Goal: Communication & Community: Answer question/provide support

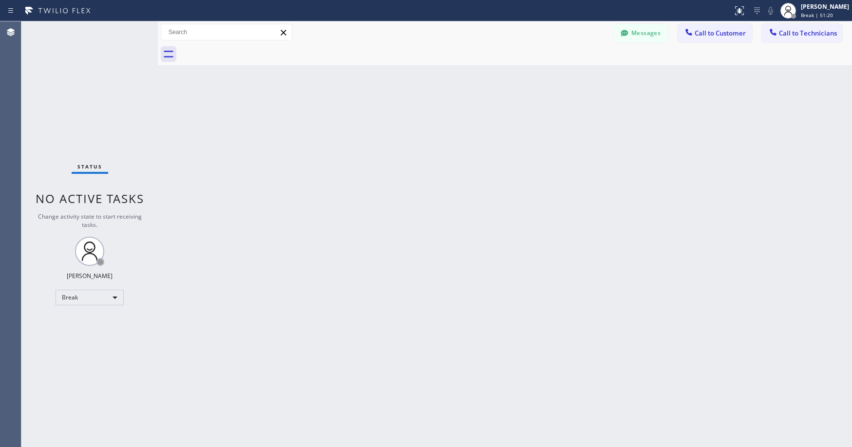
drag, startPoint x: 103, startPoint y: 101, endPoint x: 95, endPoint y: 195, distance: 93.9
click at [103, 103] on div "Status No active tasks Change activity state to start receiving tasks. [PERSON_…" at bounding box center [89, 234] width 136 height 426
click at [80, 80] on div "Status No active tasks Change activity state to start receiving tasks. [PERSON_…" at bounding box center [89, 234] width 136 height 426
drag, startPoint x: 89, startPoint y: 89, endPoint x: 12, endPoint y: 362, distance: 284.5
click at [89, 91] on div "Status No active tasks Change activity state to start receiving tasks. [PERSON_…" at bounding box center [89, 234] width 136 height 426
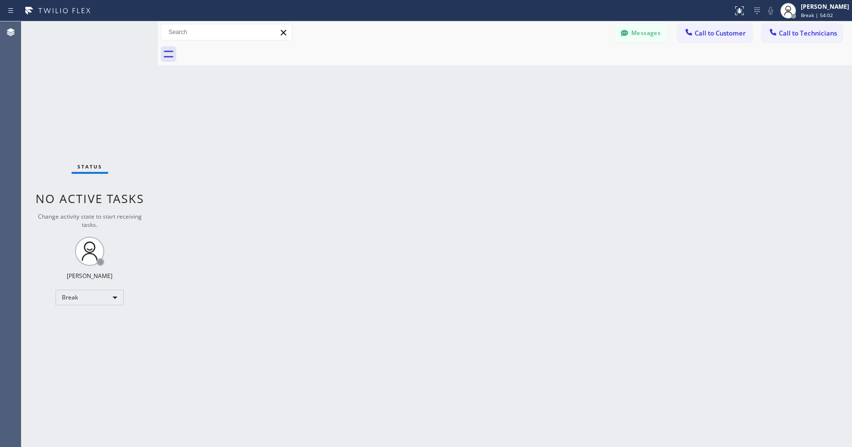
click at [82, 97] on div "Status No active tasks Change activity state to start receiving tasks. [PERSON_…" at bounding box center [89, 234] width 136 height 426
click at [76, 300] on div "Break" at bounding box center [90, 298] width 68 height 16
click at [81, 333] on li "Unavailable" at bounding box center [89, 336] width 66 height 12
drag, startPoint x: 91, startPoint y: 67, endPoint x: 90, endPoint y: 77, distance: 9.8
click at [91, 69] on div "Status No active tasks Change activity state to start receiving tasks. [PERSON_…" at bounding box center [89, 234] width 136 height 426
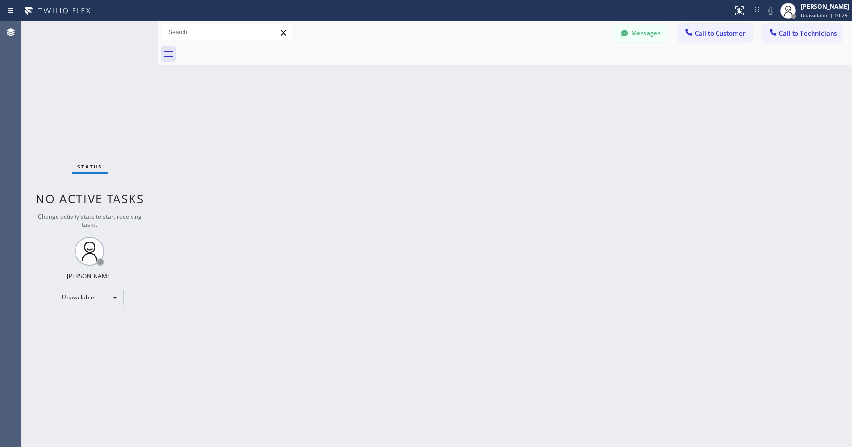
click at [92, 102] on div "Status No active tasks Change activity state to start receiving tasks. [PERSON_…" at bounding box center [89, 234] width 136 height 426
click at [95, 90] on div "Status No active tasks Change activity state to start receiving tasks. [PERSON_…" at bounding box center [89, 234] width 136 height 426
drag, startPoint x: 102, startPoint y: 79, endPoint x: 102, endPoint y: 90, distance: 10.7
click at [102, 80] on div "Status No active tasks Change activity state to start receiving tasks. [PERSON_…" at bounding box center [89, 234] width 136 height 426
drag, startPoint x: 82, startPoint y: 102, endPoint x: 82, endPoint y: 108, distance: 5.8
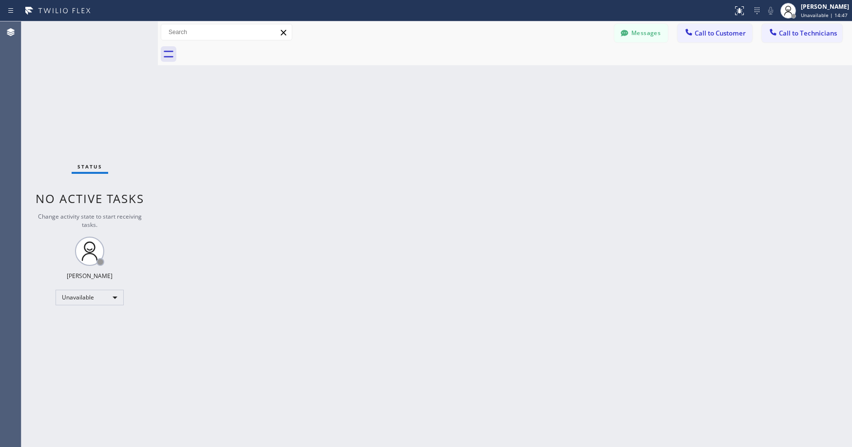
click at [82, 103] on div "Status No active tasks Change activity state to start receiving tasks. [PERSON_…" at bounding box center [89, 234] width 136 height 426
drag, startPoint x: 92, startPoint y: 76, endPoint x: 544, endPoint y: 60, distance: 452.3
click at [96, 76] on div "Status No active tasks Change activity state to start receiving tasks. [PERSON_…" at bounding box center [89, 234] width 136 height 426
click at [804, 36] on span "Call to Technicians" at bounding box center [808, 33] width 58 height 9
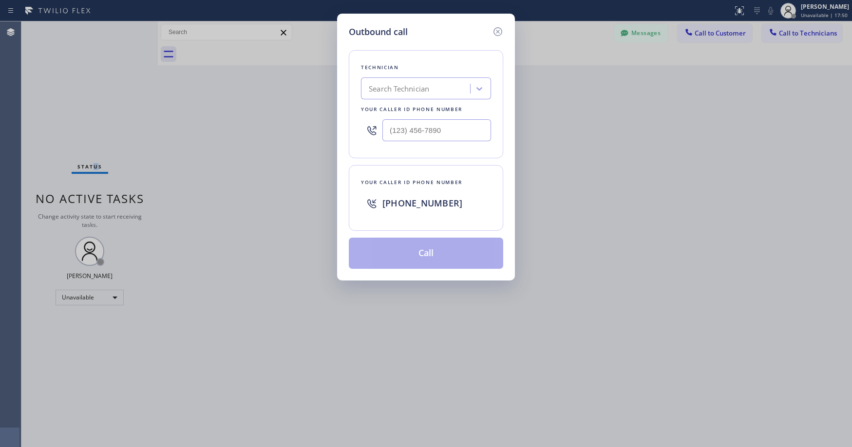
click at [409, 87] on div "Search Technician" at bounding box center [399, 88] width 60 height 11
type input "[PERSON_NAME]"
click at [407, 109] on div "[PERSON_NAME]" at bounding box center [426, 109] width 130 height 18
type input "[PHONE_NUMBER]"
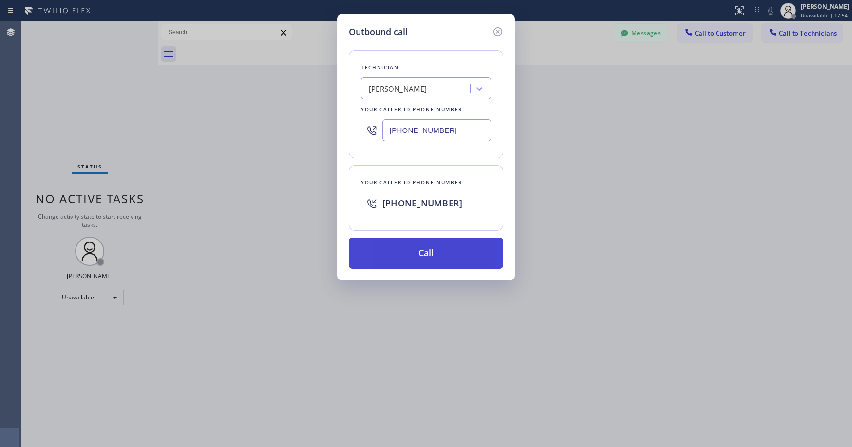
click at [415, 262] on button "Call" at bounding box center [426, 253] width 154 height 31
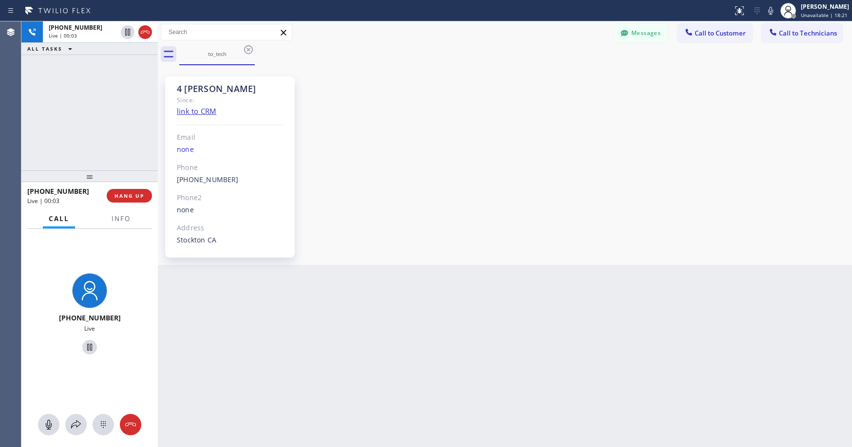
click at [86, 85] on div "[PHONE_NUMBER] Live | 00:03 ALL TASKS ALL TASKS ACTIVE TASKS TASKS IN WRAP UP" at bounding box center [89, 95] width 136 height 149
click at [148, 32] on icon at bounding box center [145, 32] width 12 height 12
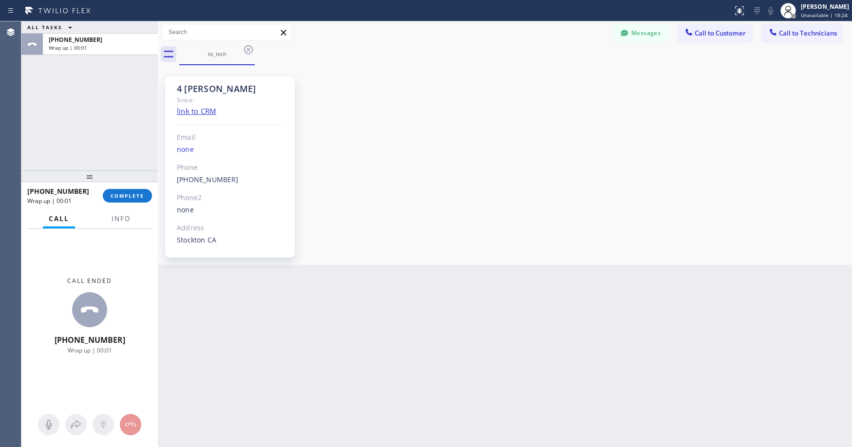
click at [85, 135] on div "ALL TASKS ALL TASKS ACTIVE TASKS TASKS IN WRAP UP [PHONE_NUMBER] Wrap up | 00:01" at bounding box center [89, 95] width 136 height 149
click at [145, 195] on button "COMPLETE" at bounding box center [127, 196] width 49 height 14
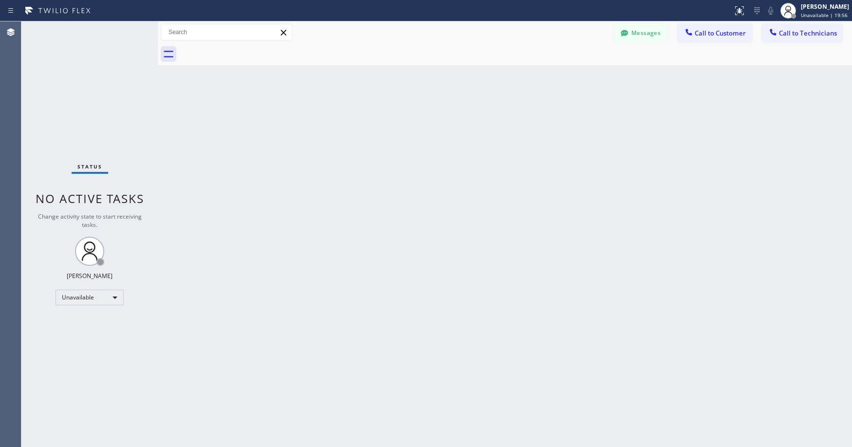
click at [76, 81] on div "Status No active tasks Change activity state to start receiving tasks. [PERSON_…" at bounding box center [89, 234] width 136 height 426
click at [67, 73] on div "Status No active tasks Change activity state to start receiving tasks. [PERSON_…" at bounding box center [89, 234] width 136 height 426
click at [39, 102] on div "Status No active tasks Change activity state to start receiving tasks. [PERSON_…" at bounding box center [89, 234] width 136 height 426
click at [64, 77] on div "Status No active tasks Change activity state to start receiving tasks. [PERSON_…" at bounding box center [89, 234] width 136 height 426
click at [96, 104] on div "Status No active tasks Change activity state to start receiving tasks. [PERSON_…" at bounding box center [89, 234] width 136 height 426
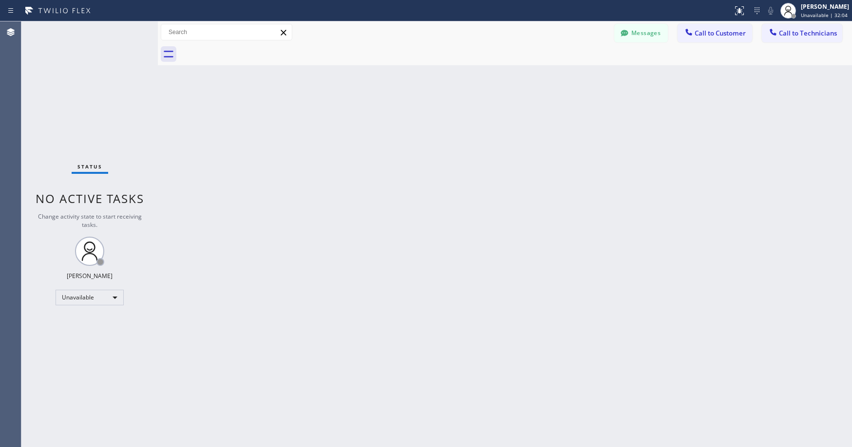
click at [62, 75] on div "Status No active tasks Change activity state to start receiving tasks. [PERSON_…" at bounding box center [89, 234] width 136 height 426
click at [118, 108] on div "Status No active tasks Change activity state to start receiving tasks. [PERSON_…" at bounding box center [89, 234] width 136 height 426
click at [101, 106] on div "Status No active tasks Change activity state to start receiving tasks. [PERSON_…" at bounding box center [89, 234] width 136 height 426
click at [77, 99] on div "Status No active tasks Change activity state to start receiving tasks. [PERSON_…" at bounding box center [89, 234] width 136 height 426
drag, startPoint x: 79, startPoint y: 65, endPoint x: 79, endPoint y: 70, distance: 4.9
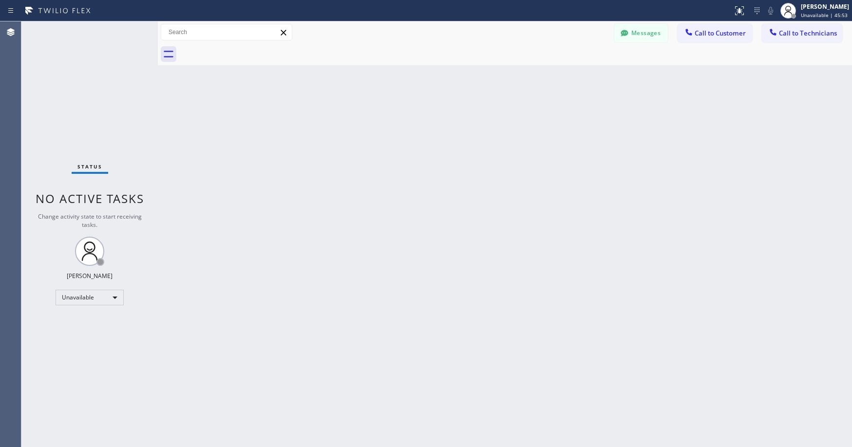
click at [79, 67] on div "Status No active tasks Change activity state to start receiving tasks. [PERSON_…" at bounding box center [89, 234] width 136 height 426
click at [81, 74] on div "Status No active tasks Change activity state to start receiving tasks. [PERSON_…" at bounding box center [89, 234] width 136 height 426
click at [62, 84] on div "Status No active tasks Change activity state to start receiving tasks. [PERSON_…" at bounding box center [89, 234] width 136 height 426
click at [83, 98] on div "Status No active tasks Change activity state to start receiving tasks. [PERSON_…" at bounding box center [89, 234] width 136 height 426
click at [82, 87] on div "Status No active tasks Change activity state to start receiving tasks. [PERSON_…" at bounding box center [89, 234] width 136 height 426
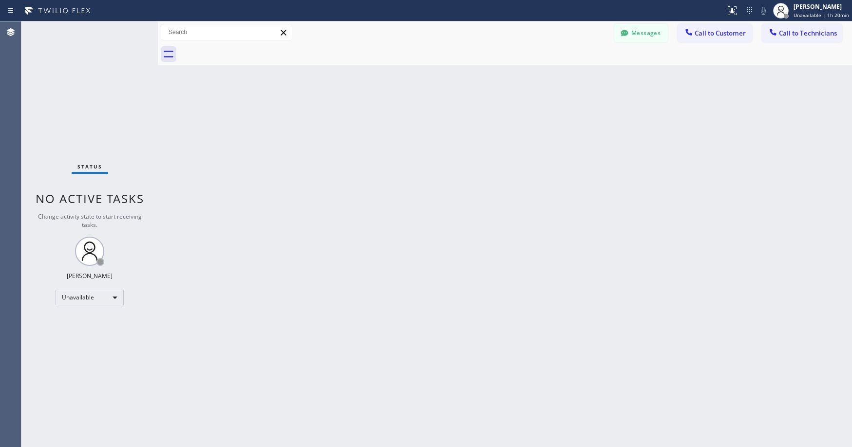
click at [89, 78] on div "Status No active tasks Change activity state to start receiving tasks. [PERSON_…" at bounding box center [89, 234] width 136 height 426
click at [65, 132] on div "Status No active tasks Change activity state to start receiving tasks. [PERSON_…" at bounding box center [89, 234] width 136 height 426
click at [94, 74] on div "Status No active tasks Change activity state to start receiving tasks. [PERSON_…" at bounding box center [89, 234] width 136 height 426
click at [797, 34] on span "Call to Technicians" at bounding box center [808, 33] width 58 height 9
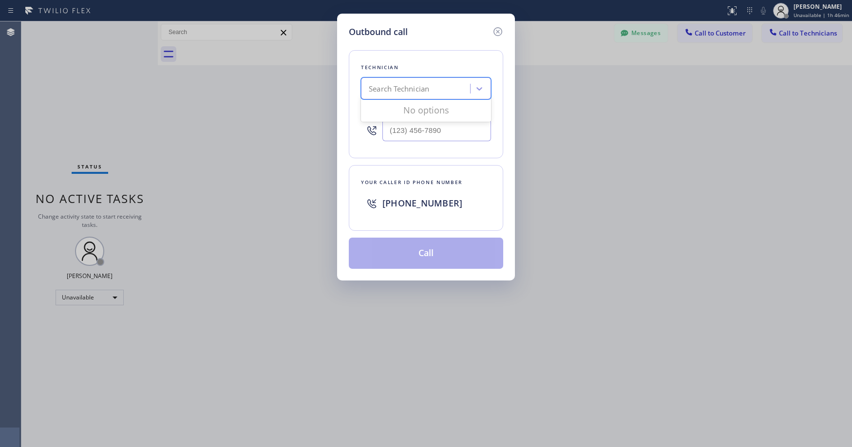
click at [389, 89] on div "Search Technician" at bounding box center [399, 88] width 60 height 11
type input "sf [PERSON_NAME]"
click at [412, 91] on div "Search Technician" at bounding box center [399, 88] width 60 height 11
click at [408, 108] on div "[PERSON_NAME]" at bounding box center [426, 109] width 130 height 18
type input "[PHONE_NUMBER]"
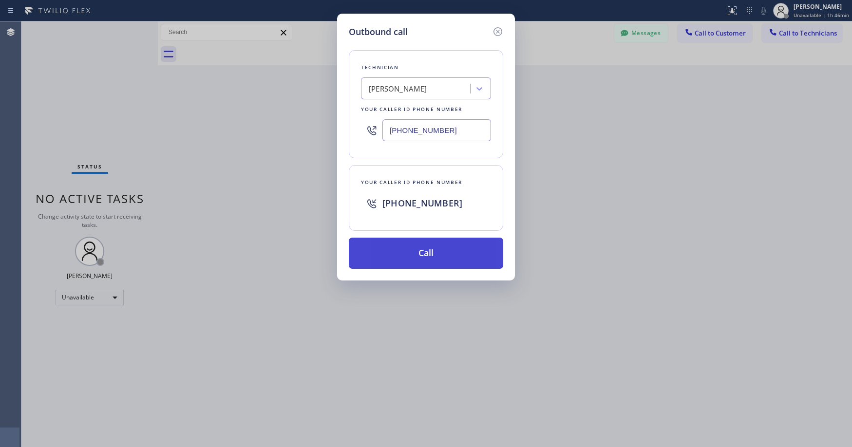
click at [407, 247] on button "Call" at bounding box center [426, 253] width 154 height 31
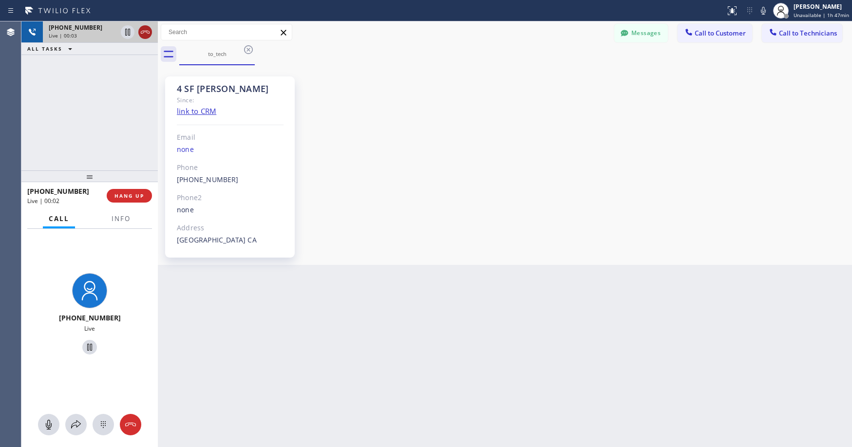
click at [144, 33] on icon at bounding box center [145, 32] width 12 height 12
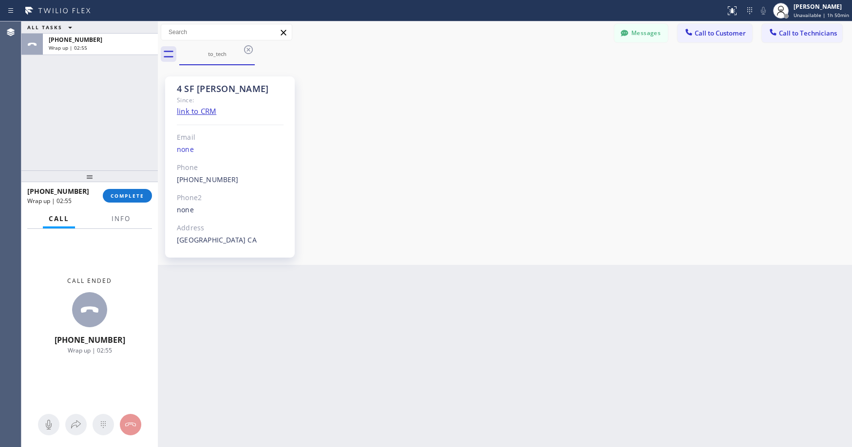
drag, startPoint x: 79, startPoint y: 110, endPoint x: 148, endPoint y: 119, distance: 69.4
click at [80, 110] on div "ALL TASKS ALL TASKS ACTIVE TASKS TASKS IN WRAP UP [PHONE_NUMBER] Wrap up | 02:55" at bounding box center [89, 95] width 136 height 149
click at [124, 196] on span "COMPLETE" at bounding box center [128, 195] width 34 height 7
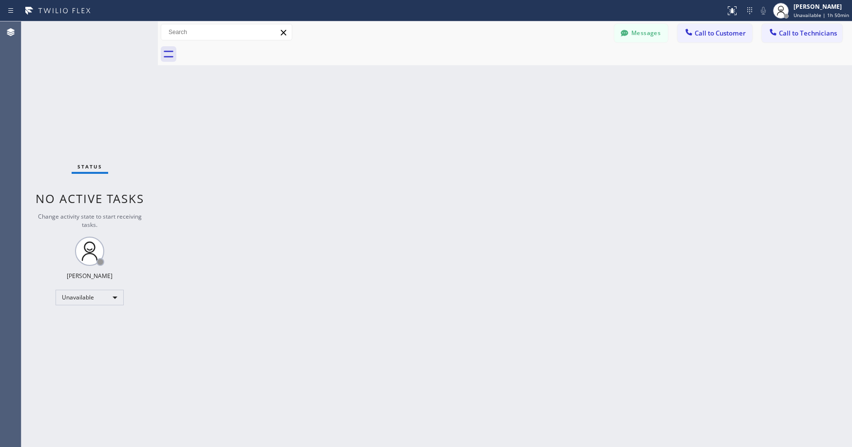
click at [96, 113] on div "Status No active tasks Change activity state to start receiving tasks. [PERSON_…" at bounding box center [89, 234] width 136 height 426
click at [780, 39] on button "Call to Technicians" at bounding box center [802, 33] width 80 height 19
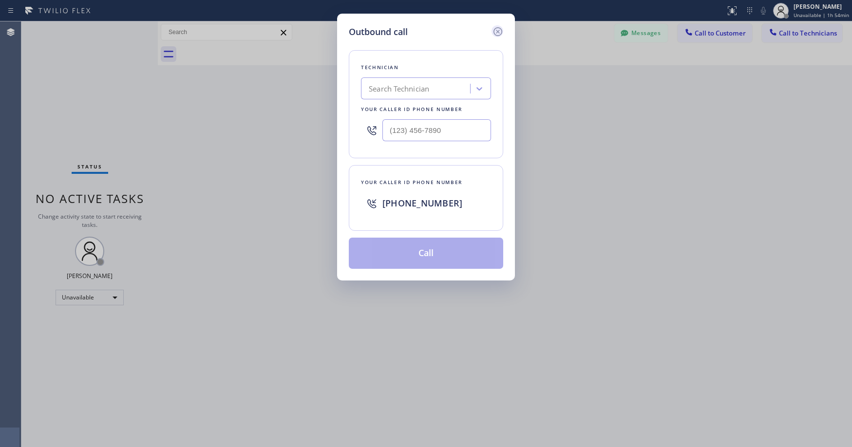
click at [498, 32] on icon at bounding box center [497, 31] width 9 height 9
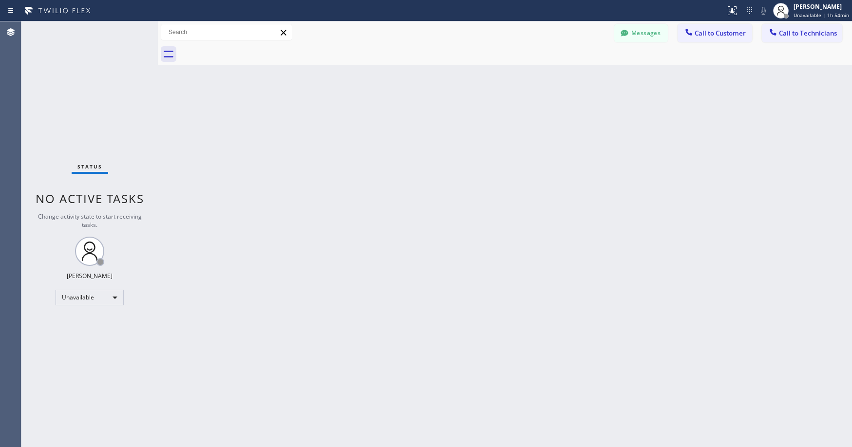
click at [90, 106] on div "Status No active tasks Change activity state to start receiving tasks. [PERSON_…" at bounding box center [89, 234] width 136 height 426
click at [82, 76] on div "Status No active tasks Change activity state to start receiving tasks. [PERSON_…" at bounding box center [89, 234] width 136 height 426
drag, startPoint x: 91, startPoint y: 91, endPoint x: 97, endPoint y: 273, distance: 182.3
click at [91, 94] on div "Status No active tasks Change activity state to start receiving tasks. [PERSON_…" at bounding box center [89, 234] width 136 height 426
click at [81, 295] on div "Unavailable" at bounding box center [90, 298] width 68 height 16
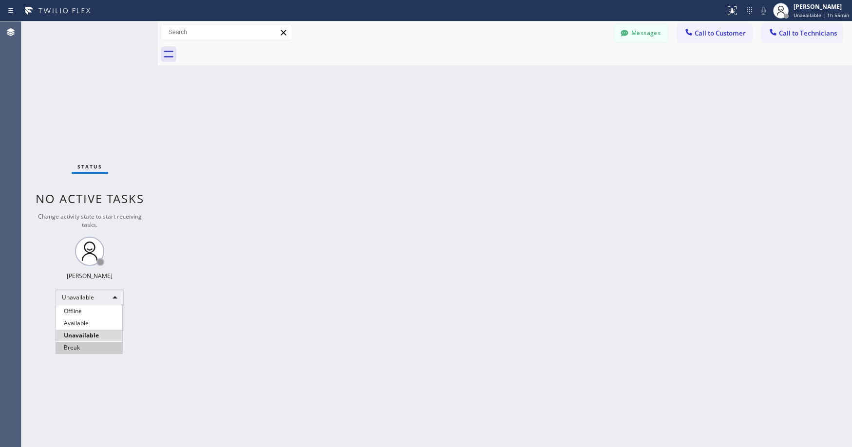
click at [79, 345] on li "Break" at bounding box center [89, 348] width 66 height 12
drag, startPoint x: 93, startPoint y: 72, endPoint x: 92, endPoint y: 217, distance: 145.7
click at [93, 72] on div "Status No active tasks Change activity state to start receiving tasks. [PERSON_…" at bounding box center [89, 234] width 136 height 426
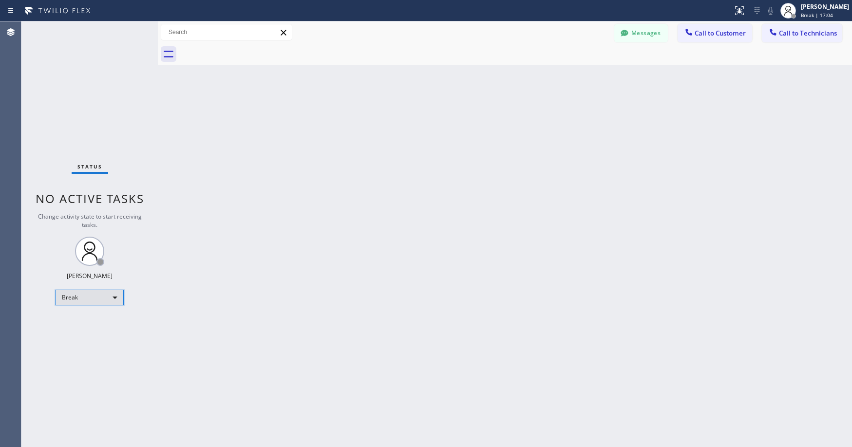
click at [93, 295] on div "Break" at bounding box center [90, 298] width 68 height 16
click at [78, 334] on li "Unavailable" at bounding box center [89, 336] width 66 height 12
click at [57, 81] on div "Status No active tasks Change activity state to start receiving tasks. [PERSON_…" at bounding box center [89, 234] width 136 height 426
click at [72, 61] on div "Status No active tasks Change activity state to start receiving tasks. [PERSON_…" at bounding box center [89, 234] width 136 height 426
click at [81, 75] on div "Status No active tasks Change activity state to start receiving tasks. [PERSON_…" at bounding box center [89, 234] width 136 height 426
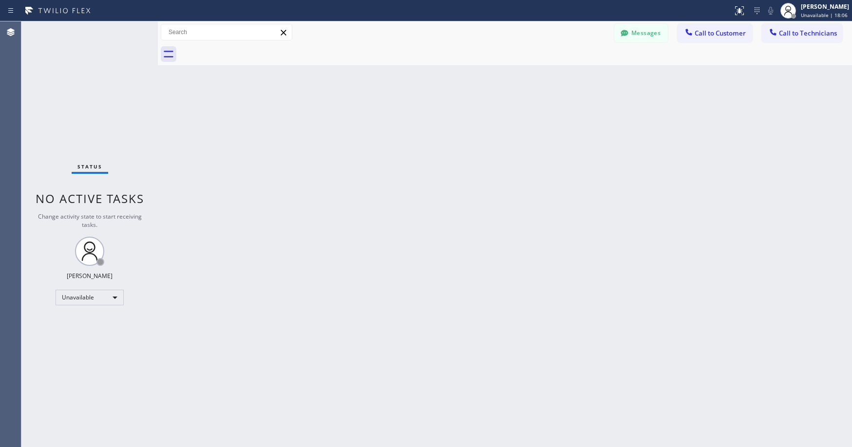
drag, startPoint x: 93, startPoint y: 130, endPoint x: 76, endPoint y: 418, distance: 288.9
click at [93, 131] on div "Status No active tasks Change activity state to start receiving tasks. [PERSON_…" at bounding box center [89, 234] width 136 height 426
click at [104, 81] on div "Status No active tasks Change activity state to start receiving tasks. [PERSON_…" at bounding box center [89, 234] width 136 height 426
click at [112, 88] on div "Status No active tasks Change activity state to start receiving tasks. [PERSON_…" at bounding box center [89, 234] width 136 height 426
click at [794, 34] on span "Call to Technicians" at bounding box center [808, 33] width 58 height 9
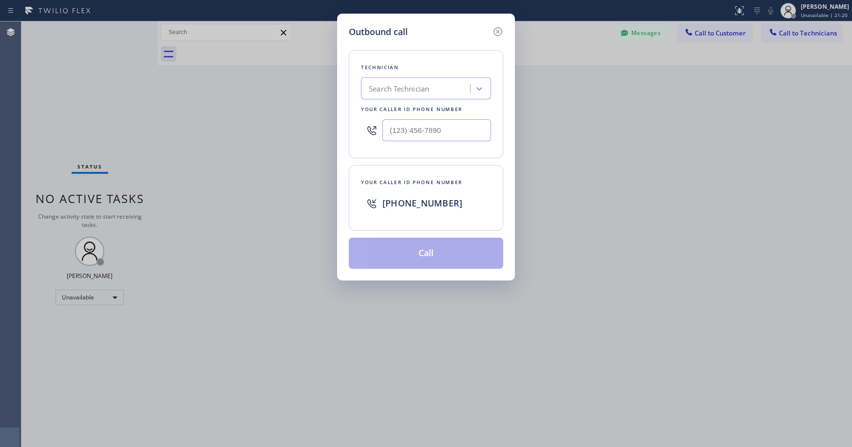
click at [439, 87] on div "Search Technician" at bounding box center [417, 88] width 106 height 17
type input "sf [PERSON_NAME]"
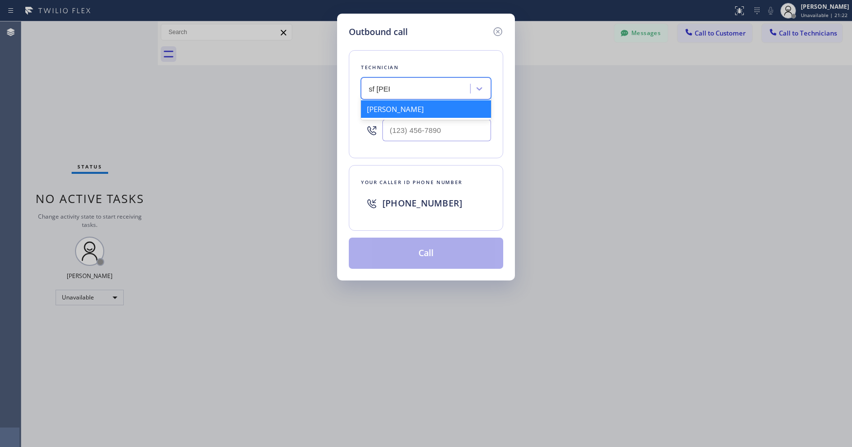
click at [413, 110] on div "[PERSON_NAME]" at bounding box center [426, 109] width 130 height 18
type input "[PHONE_NUMBER]"
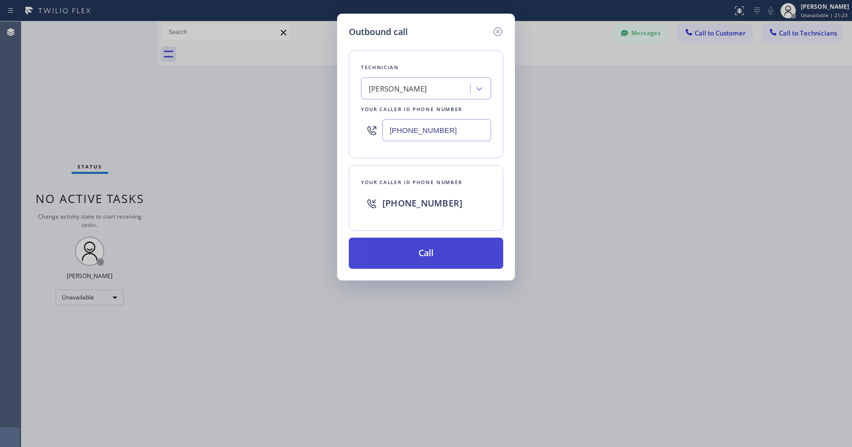
click at [414, 259] on button "Call" at bounding box center [426, 253] width 154 height 31
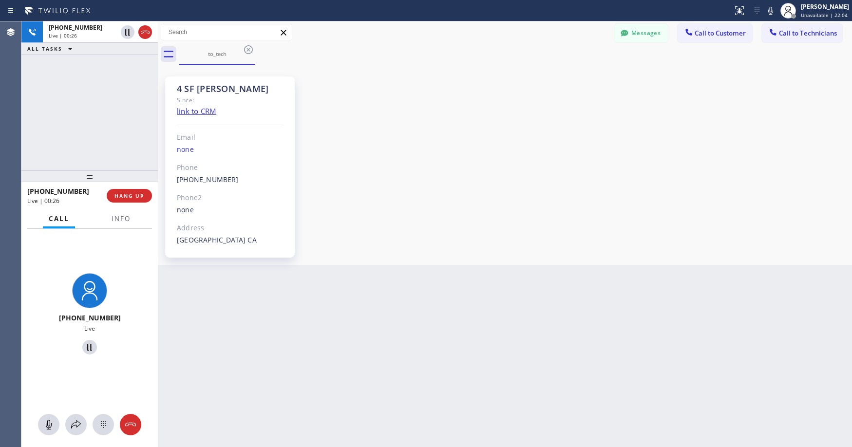
click at [71, 103] on div "[PHONE_NUMBER] Live | 00:26 ALL TASKS ALL TASKS ACTIVE TASKS TASKS IN WRAP UP" at bounding box center [89, 95] width 136 height 149
click at [82, 84] on div "[PHONE_NUMBER] Live | 00:57 ALL TASKS ALL TASKS ACTIVE TASKS TASKS IN WRAP UP" at bounding box center [89, 95] width 136 height 149
click at [91, 93] on div "[PHONE_NUMBER] Live | 01:05 ALL TASKS ALL TASKS ACTIVE TASKS TASKS IN WRAP UP" at bounding box center [89, 95] width 136 height 149
click at [109, 114] on div "[PHONE_NUMBER] Live | 01:10 ALL TASKS ALL TASKS ACTIVE TASKS TASKS IN WRAP UP" at bounding box center [89, 95] width 136 height 149
click at [109, 114] on div "[PHONE_NUMBER] Live | 01:12 ALL TASKS ALL TASKS ACTIVE TASKS TASKS IN WRAP UP" at bounding box center [89, 95] width 136 height 149
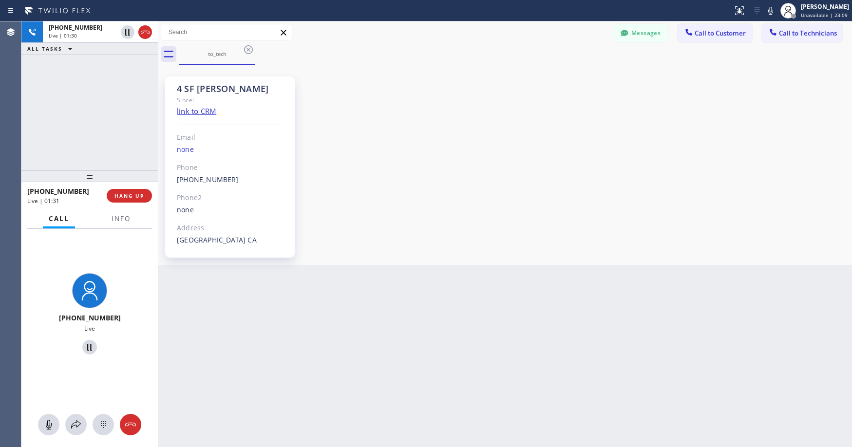
click at [89, 106] on div "[PHONE_NUMBER] Live | 01:30 ALL TASKS ALL TASKS ACTIVE TASKS TASKS IN WRAP UP" at bounding box center [89, 95] width 136 height 149
click at [60, 96] on div "[PHONE_NUMBER] Live | 01:39 ALL TASKS ALL TASKS ACTIVE TASKS TASKS IN WRAP UP" at bounding box center [89, 95] width 136 height 149
click at [77, 67] on div "[PHONE_NUMBER] Live | 01:49 ALL TASKS ALL TASKS ACTIVE TASKS TASKS IN WRAP UP" at bounding box center [89, 95] width 136 height 149
click at [80, 84] on div "[PHONE_NUMBER] Live | 01:52 ALL TASKS ALL TASKS ACTIVE TASKS TASKS IN WRAP UP" at bounding box center [89, 95] width 136 height 149
click at [82, 96] on div "[PHONE_NUMBER] Live | 02:34 ALL TASKS ALL TASKS ACTIVE TASKS TASKS IN WRAP UP" at bounding box center [89, 95] width 136 height 149
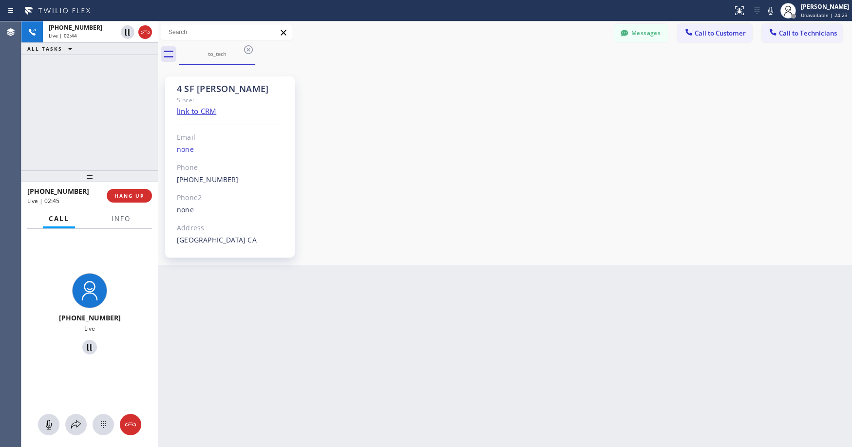
click at [76, 93] on div "[PHONE_NUMBER] Live | 02:44 ALL TASKS ALL TASKS ACTIVE TASKS TASKS IN WRAP UP" at bounding box center [89, 95] width 136 height 149
click at [148, 34] on icon at bounding box center [145, 32] width 12 height 12
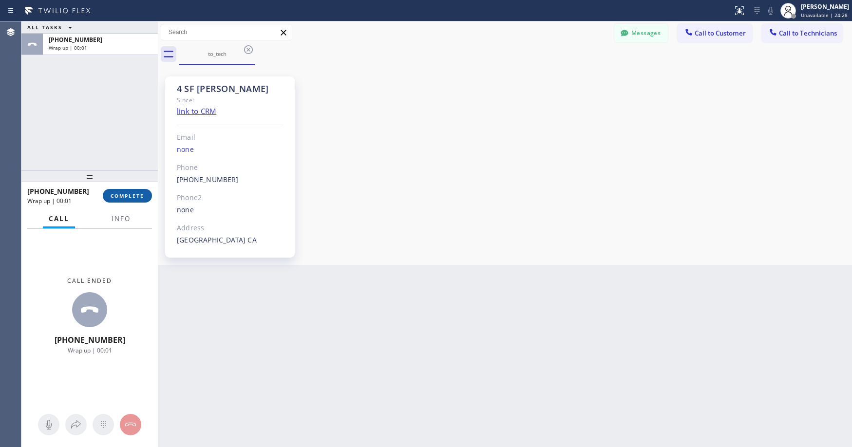
click at [133, 193] on span "COMPLETE" at bounding box center [128, 195] width 34 height 7
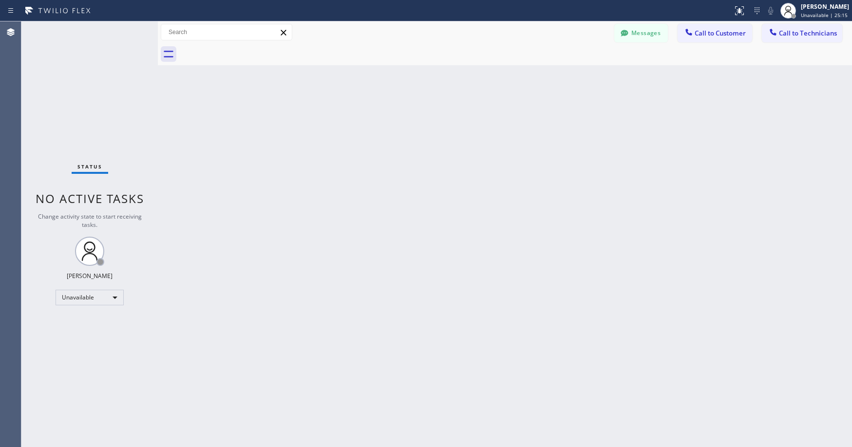
click at [78, 66] on div "Status No active tasks Change activity state to start receiving tasks. [PERSON_…" at bounding box center [89, 234] width 136 height 426
click at [76, 114] on div "Status No active tasks Change activity state to start receiving tasks. [PERSON_…" at bounding box center [89, 234] width 136 height 426
drag, startPoint x: 86, startPoint y: 71, endPoint x: 531, endPoint y: 80, distance: 444.9
click at [90, 71] on div "Status No active tasks Change activity state to start receiving tasks. [PERSON_…" at bounding box center [89, 234] width 136 height 426
click at [796, 31] on span "Call to Technicians" at bounding box center [808, 33] width 58 height 9
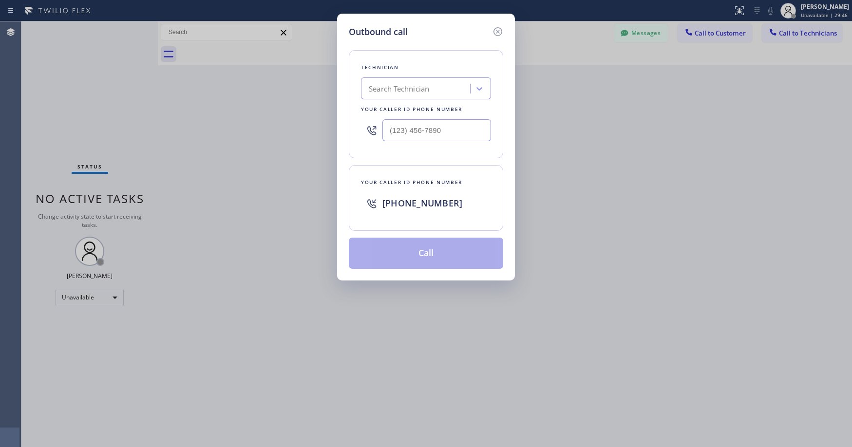
click at [401, 88] on div "Search Technician" at bounding box center [399, 88] width 60 height 11
type input "sf [PERSON_NAME]"
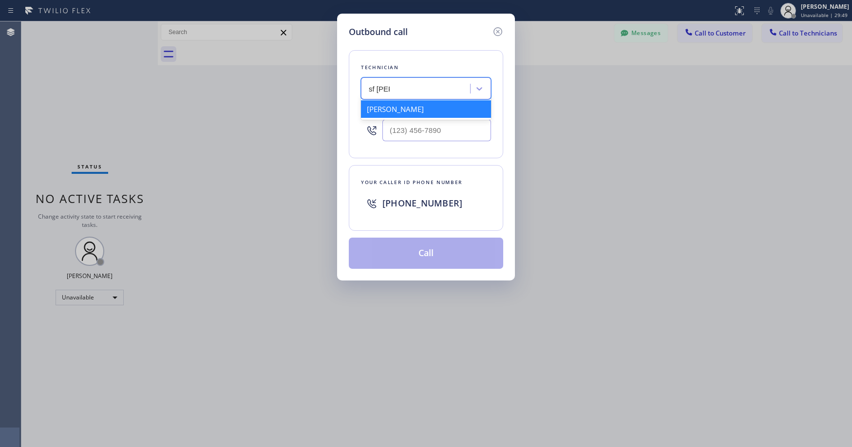
click at [404, 106] on div "[PERSON_NAME]" at bounding box center [426, 109] width 130 height 18
type input "[PHONE_NUMBER]"
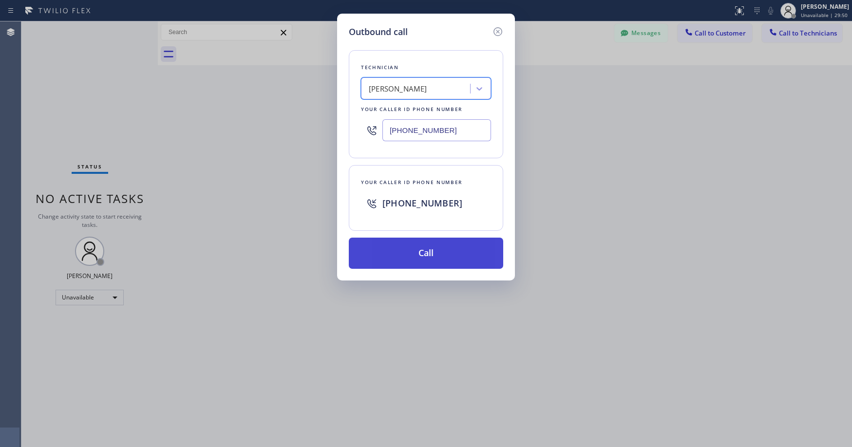
click at [438, 256] on button "Call" at bounding box center [426, 253] width 154 height 31
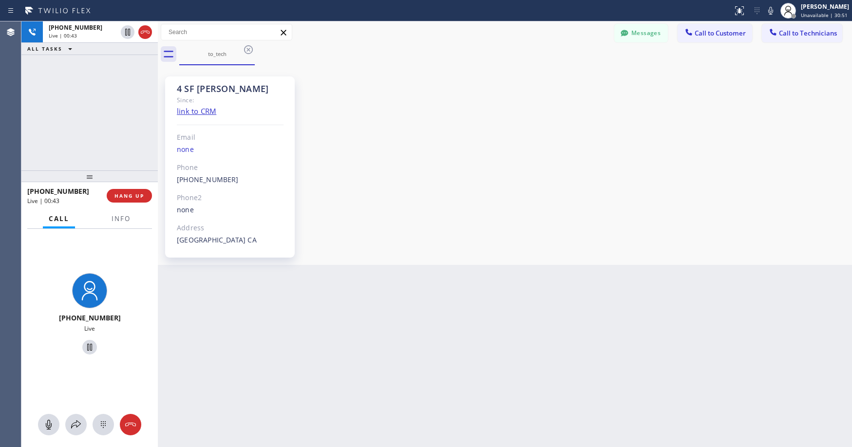
click at [102, 129] on div "[PHONE_NUMBER] Live | 00:43 ALL TASKS ALL TASKS ACTIVE TASKS TASKS IN WRAP UP" at bounding box center [89, 95] width 136 height 149
click at [130, 192] on span "HANG UP" at bounding box center [129, 195] width 30 height 7
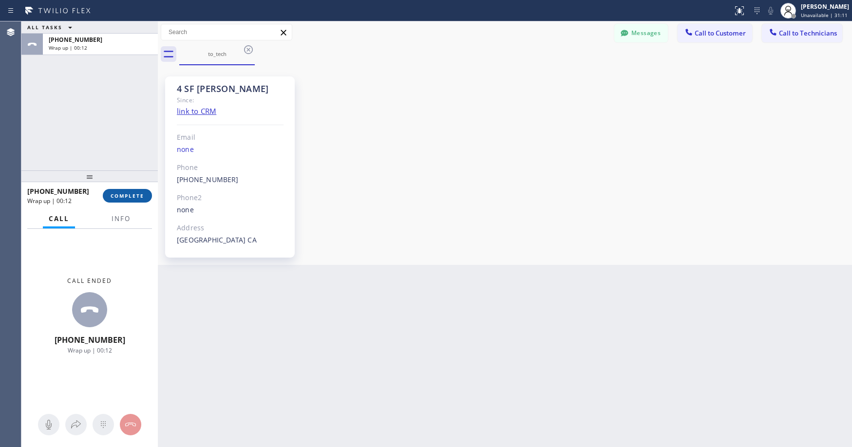
click at [130, 192] on span "COMPLETE" at bounding box center [128, 195] width 34 height 7
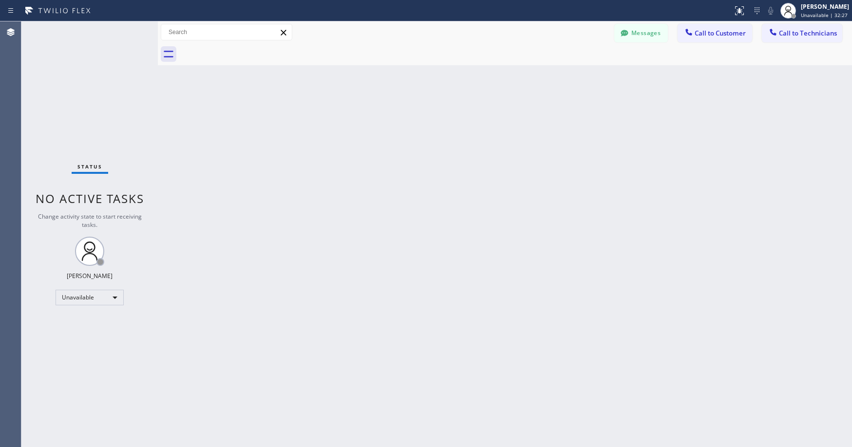
click at [117, 112] on div "Status No active tasks Change activity state to start receiving tasks. [PERSON_…" at bounding box center [89, 234] width 136 height 426
click at [121, 117] on div "Status No active tasks Change activity state to start receiving tasks. [PERSON_…" at bounding box center [89, 234] width 136 height 426
click at [91, 67] on div "Status No active tasks Change activity state to start receiving tasks. [PERSON_…" at bounding box center [89, 234] width 136 height 426
drag, startPoint x: 74, startPoint y: 86, endPoint x: 116, endPoint y: 89, distance: 42.5
click at [76, 86] on div "Status No active tasks Change activity state to start receiving tasks. [PERSON_…" at bounding box center [89, 234] width 136 height 426
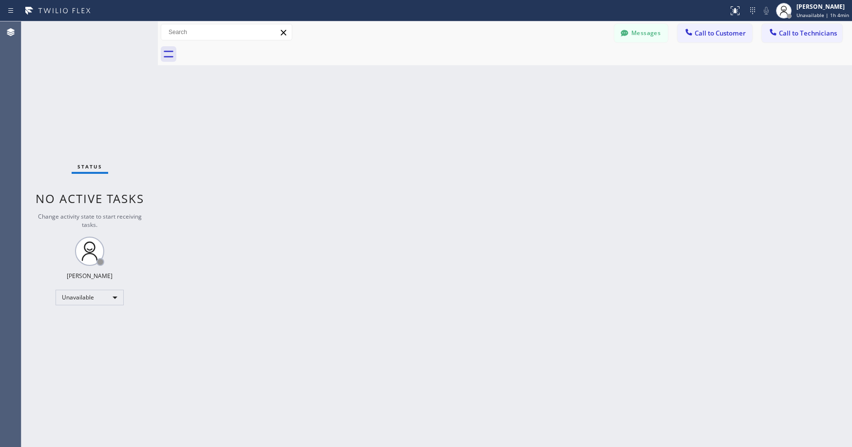
drag, startPoint x: 797, startPoint y: 31, endPoint x: 681, endPoint y: 59, distance: 119.9
click at [796, 31] on span "Call to Technicians" at bounding box center [808, 33] width 58 height 9
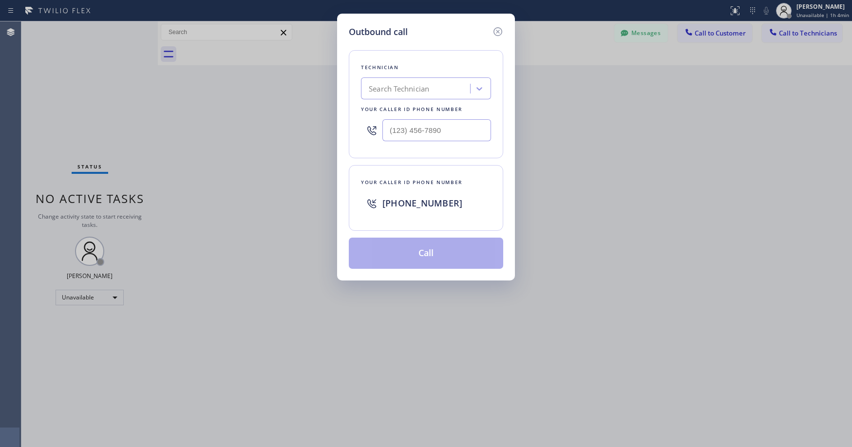
click at [409, 90] on div "Search Technician" at bounding box center [399, 88] width 60 height 11
type input "oc victor"
click at [390, 111] on div "[PERSON_NAME]" at bounding box center [426, 109] width 130 height 18
type input "[PHONE_NUMBER]"
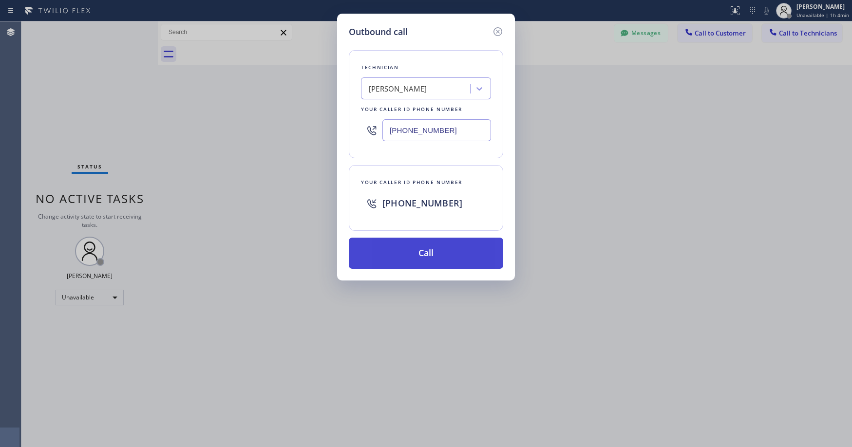
click at [395, 257] on button "Call" at bounding box center [426, 253] width 154 height 31
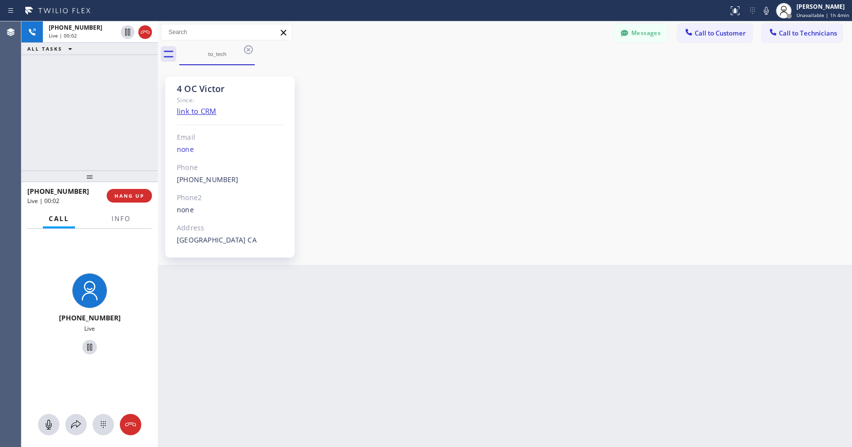
click at [89, 126] on div "[PHONE_NUMBER] Live | 00:02 ALL TASKS ALL TASKS ACTIVE TASKS TASKS IN WRAP UP" at bounding box center [89, 95] width 136 height 149
click at [90, 126] on div "[PHONE_NUMBER] Live | 00:23 ALL TASKS ALL TASKS ACTIVE TASKS TASKS IN WRAP UP" at bounding box center [89, 95] width 136 height 149
click at [87, 114] on div "[PHONE_NUMBER] Live | 02:28 ALL TASKS ALL TASKS ACTIVE TASKS TASKS IN WRAP UP" at bounding box center [89, 95] width 136 height 149
click at [123, 132] on div "[PHONE_NUMBER] Live | 02:32 ALL TASKS ALL TASKS ACTIVE TASKS TASKS IN WRAP UP" at bounding box center [89, 95] width 136 height 149
click at [58, 104] on div "[PHONE_NUMBER] Live | 02:37 ALL TASKS ALL TASKS ACTIVE TASKS TASKS IN WRAP UP" at bounding box center [89, 95] width 136 height 149
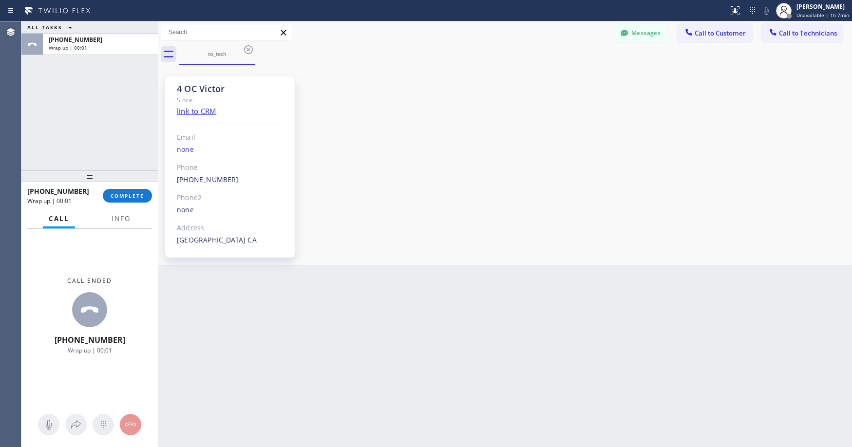
click at [129, 204] on div "[PHONE_NUMBER] Wrap up | 00:01 COMPLETE" at bounding box center [89, 195] width 125 height 25
click at [127, 194] on span "COMPLETE" at bounding box center [128, 195] width 34 height 7
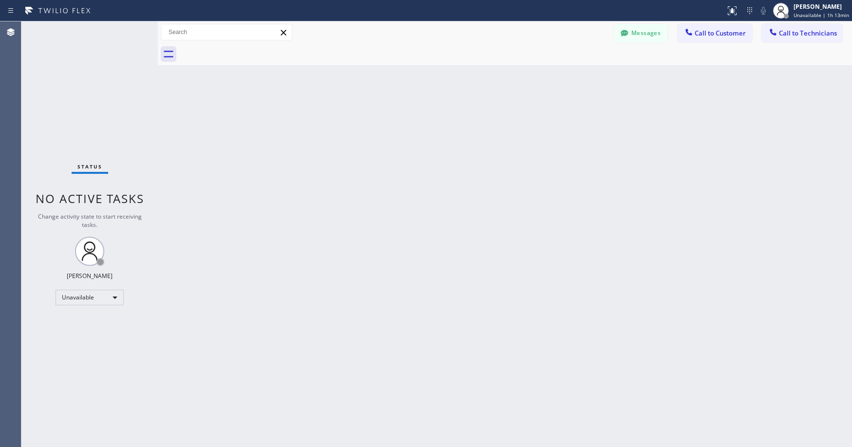
click at [71, 88] on div "Status No active tasks Change activity state to start receiving tasks. [PERSON_…" at bounding box center [89, 234] width 136 height 426
click at [79, 121] on div "Status No active tasks Change activity state to start receiving tasks. [PERSON_…" at bounding box center [89, 234] width 136 height 426
click at [68, 94] on div "Status No active tasks Change activity state to start receiving tasks. [PERSON_…" at bounding box center [89, 234] width 136 height 426
click at [101, 96] on div "Status No active tasks Change activity state to start receiving tasks. [PERSON_…" at bounding box center [89, 234] width 136 height 426
drag, startPoint x: 89, startPoint y: 88, endPoint x: 95, endPoint y: 269, distance: 181.8
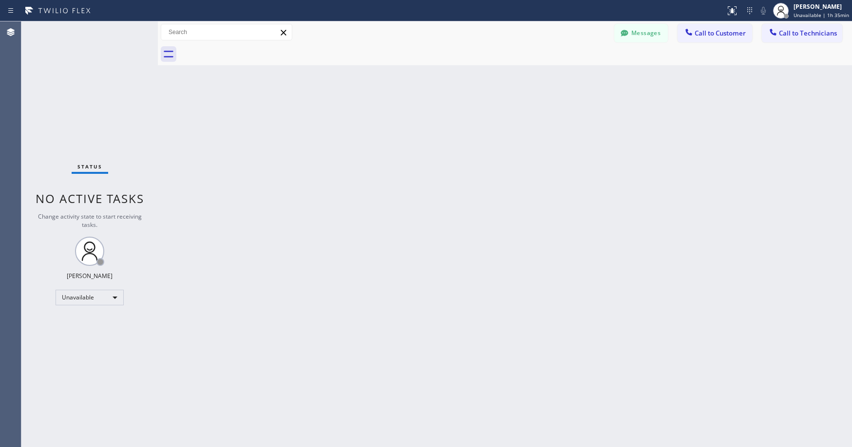
click at [89, 92] on div "Status No active tasks Change activity state to start receiving tasks. [PERSON_…" at bounding box center [89, 234] width 136 height 426
click at [95, 85] on div "Status No active tasks Change activity state to start receiving tasks. [PERSON_…" at bounding box center [89, 234] width 136 height 426
drag, startPoint x: 108, startPoint y: 87, endPoint x: 56, endPoint y: 298, distance: 217.2
click at [108, 87] on div "Status No active tasks Change activity state to start receiving tasks. [PERSON_…" at bounding box center [89, 234] width 136 height 426
click at [86, 76] on div "Status No active tasks Change activity state to start receiving tasks. [PERSON_…" at bounding box center [89, 234] width 136 height 426
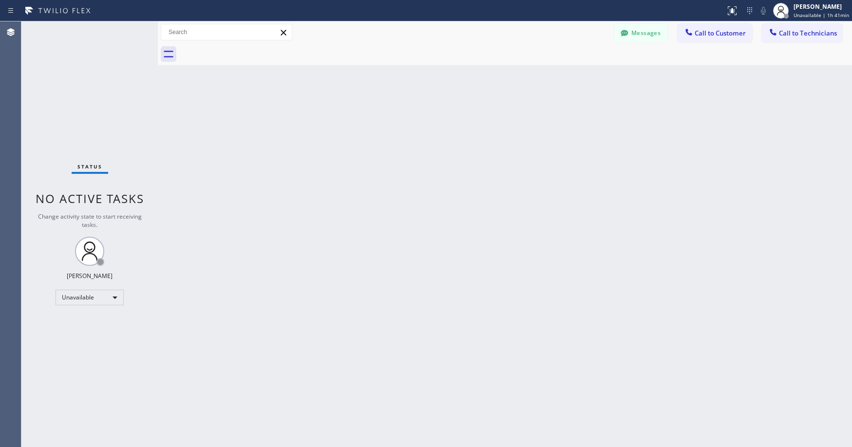
drag, startPoint x: 78, startPoint y: 95, endPoint x: 65, endPoint y: 263, distance: 168.1
click at [78, 97] on div "Status No active tasks Change activity state to start receiving tasks. [PERSON_…" at bounding box center [89, 234] width 136 height 426
click at [64, 86] on div "Status No active tasks Change activity state to start receiving tasks. [PERSON_…" at bounding box center [89, 234] width 136 height 426
drag, startPoint x: 91, startPoint y: 87, endPoint x: 46, endPoint y: 335, distance: 251.4
click at [91, 90] on div "Status No active tasks Change activity state to start receiving tasks. [PERSON_…" at bounding box center [89, 234] width 136 height 426
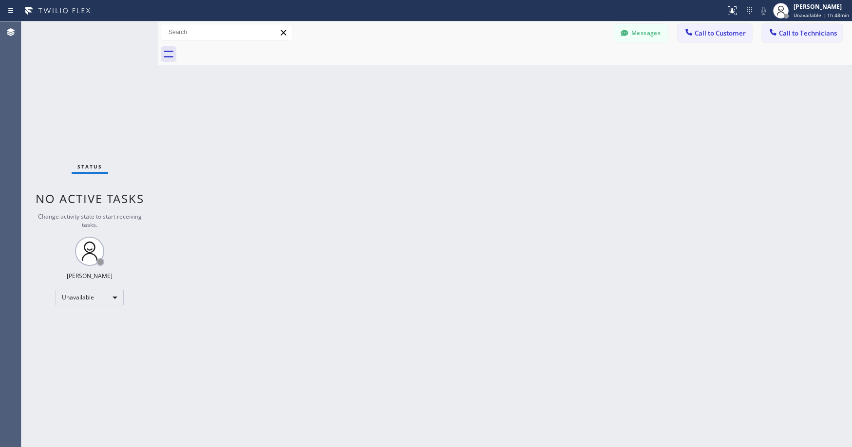
click at [88, 105] on div "Status No active tasks Change activity state to start receiving tasks. [PERSON_…" at bounding box center [89, 234] width 136 height 426
drag, startPoint x: 96, startPoint y: 93, endPoint x: 39, endPoint y: 293, distance: 208.6
click at [96, 95] on div "Status No active tasks Change activity state to start receiving tasks. [PERSON_…" at bounding box center [89, 234] width 136 height 426
click at [118, 107] on div "Status No active tasks Change activity state to start receiving tasks. [PERSON_…" at bounding box center [89, 234] width 136 height 426
click at [785, 30] on span "Call to Technicians" at bounding box center [808, 33] width 58 height 9
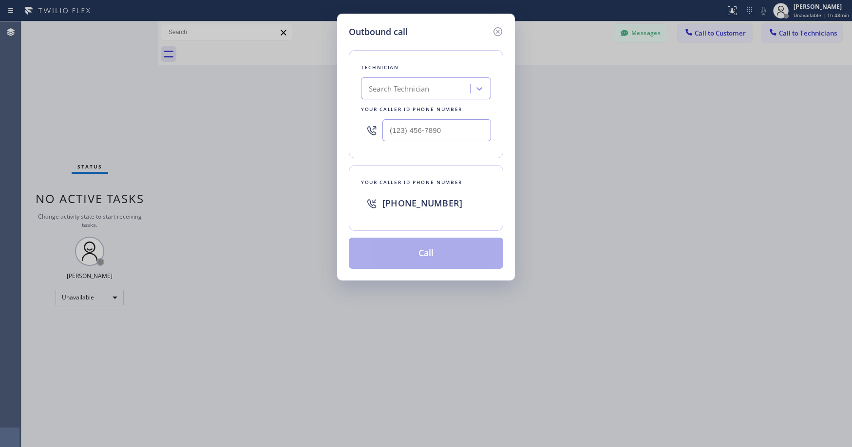
click at [394, 89] on div "Search Technician" at bounding box center [399, 88] width 60 height 11
type input "nizam"
click at [393, 108] on div "[PERSON_NAME]" at bounding box center [426, 109] width 130 height 18
type input "[PHONE_NUMBER]"
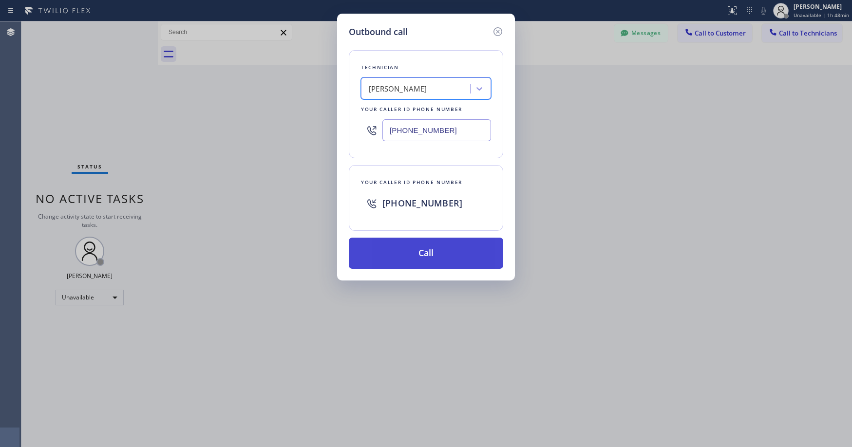
click at [419, 258] on button "Call" at bounding box center [426, 253] width 154 height 31
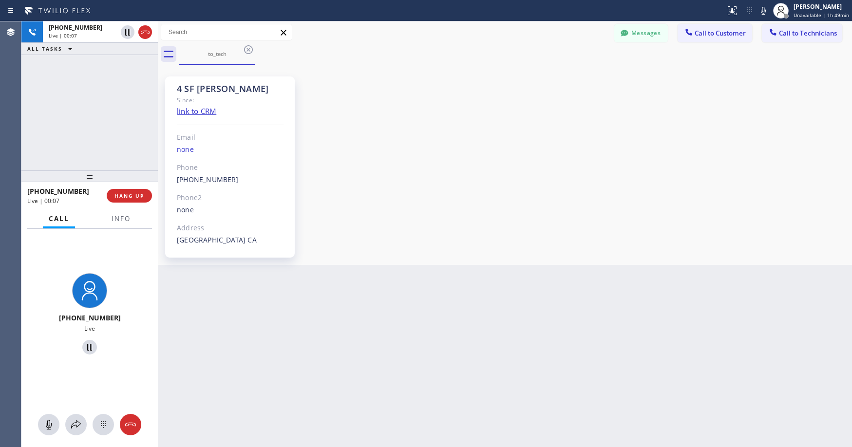
click at [114, 109] on div "[PHONE_NUMBER] Live | 00:07 ALL TASKS ALL TASKS ACTIVE TASKS TASKS IN WRAP UP" at bounding box center [89, 95] width 136 height 149
click at [78, 83] on div "[PHONE_NUMBER] Live | 00:38 ALL TASKS ALL TASKS ACTIVE TASKS TASKS IN WRAP UP" at bounding box center [89, 95] width 136 height 149
click at [144, 35] on icon at bounding box center [145, 32] width 12 height 12
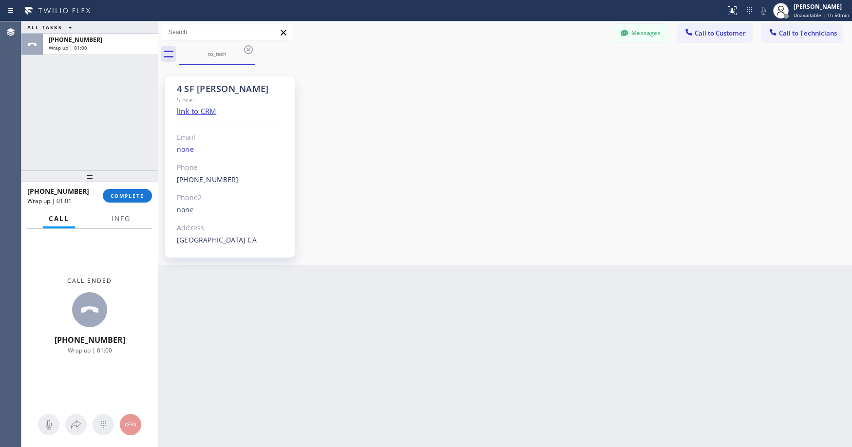
click at [126, 87] on div "ALL TASKS ALL TASKS ACTIVE TASKS TASKS IN WRAP UP [PHONE_NUMBER] Wrap up | 01:00" at bounding box center [89, 95] width 136 height 149
click at [128, 194] on span "COMPLETE" at bounding box center [128, 195] width 34 height 7
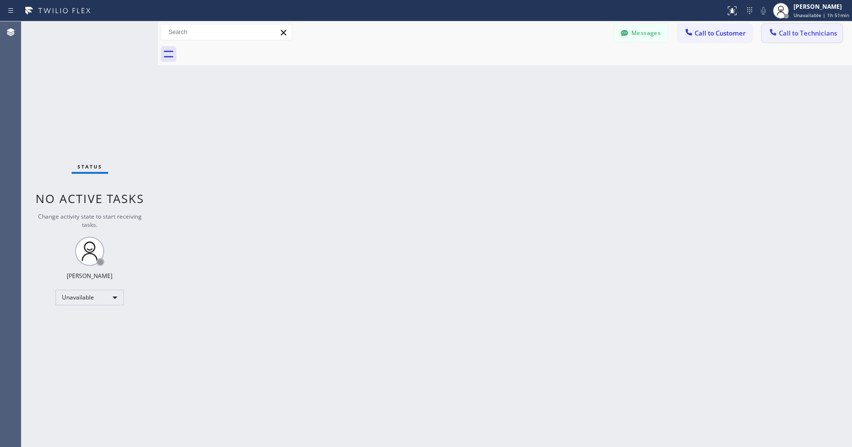
click at [798, 35] on span "Call to Technicians" at bounding box center [808, 33] width 58 height 9
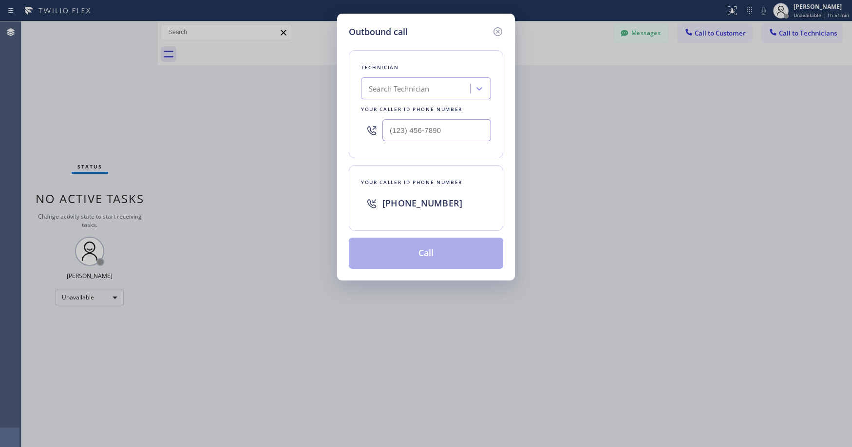
click at [423, 90] on div "Search Technician" at bounding box center [399, 88] width 60 height 11
type input "sf [PERSON_NAME]"
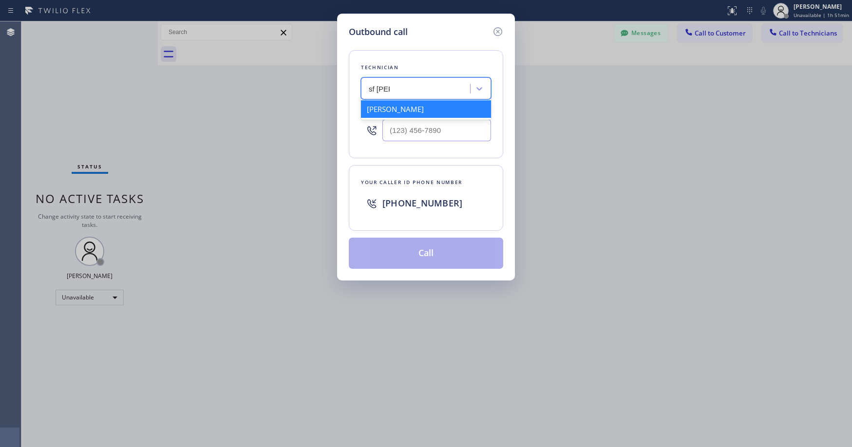
click at [408, 104] on div "[PERSON_NAME]" at bounding box center [426, 109] width 130 height 18
type input "[PHONE_NUMBER]"
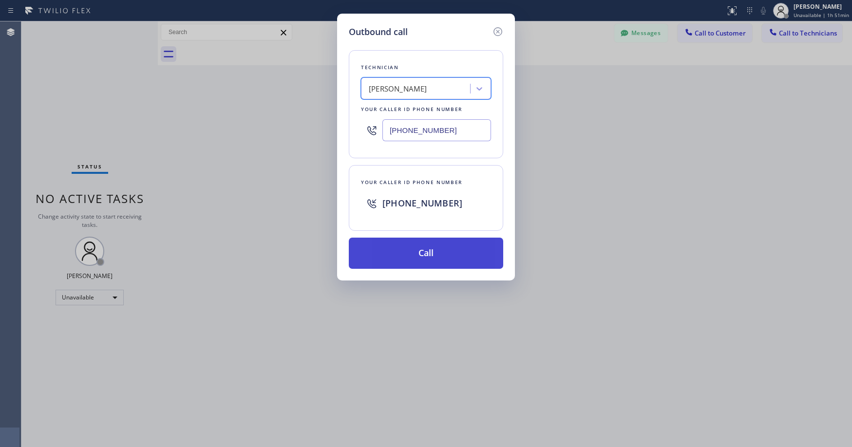
click at [429, 255] on button "Call" at bounding box center [426, 253] width 154 height 31
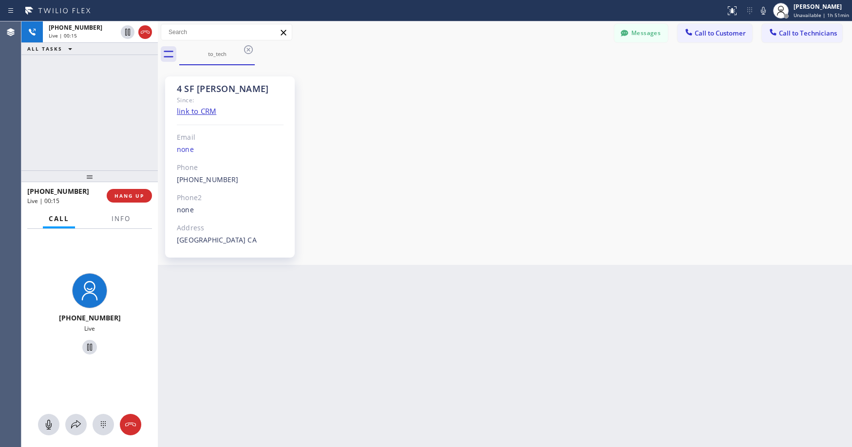
click at [51, 124] on div "[PHONE_NUMBER] Live | 00:15 ALL TASKS ALL TASKS ACTIVE TASKS TASKS IN WRAP UP" at bounding box center [89, 95] width 136 height 149
click at [98, 115] on div "[PHONE_NUMBER] Live | 00:26 ALL TASKS ALL TASKS ACTIVE TASKS TASKS IN WRAP UP" at bounding box center [89, 95] width 136 height 149
click at [89, 75] on div "[PHONE_NUMBER] Live | 03:23 ALL TASKS ALL TASKS ACTIVE TASKS TASKS IN WRAP UP" at bounding box center [89, 95] width 136 height 149
click at [90, 75] on div "[PHONE_NUMBER] Live | 03:24 ALL TASKS ALL TASKS ACTIVE TASKS TASKS IN WRAP UP" at bounding box center [89, 95] width 136 height 149
click at [94, 125] on div "[PHONE_NUMBER] Live | 03:32 ALL TASKS ALL TASKS ACTIVE TASKS TASKS IN WRAP UP" at bounding box center [89, 95] width 136 height 149
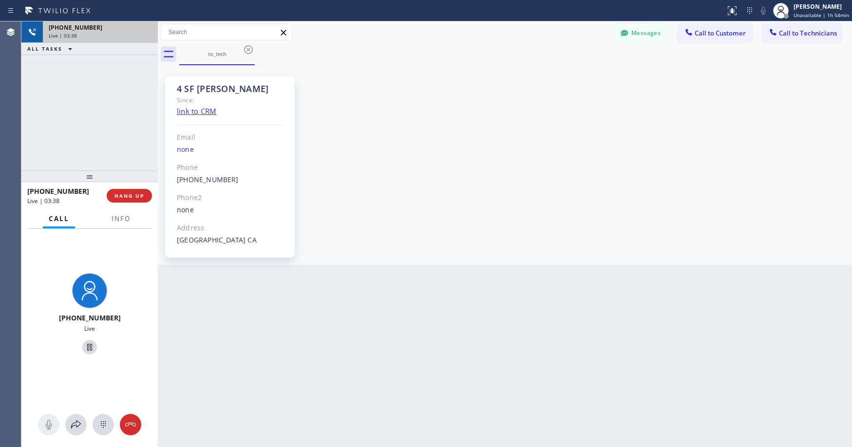
click at [144, 34] on div "Live | 03:38" at bounding box center [100, 35] width 103 height 7
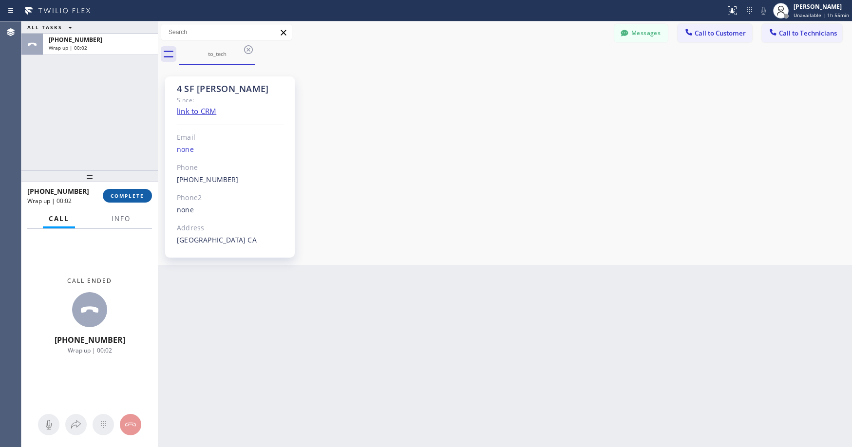
click at [134, 195] on span "COMPLETE" at bounding box center [128, 195] width 34 height 7
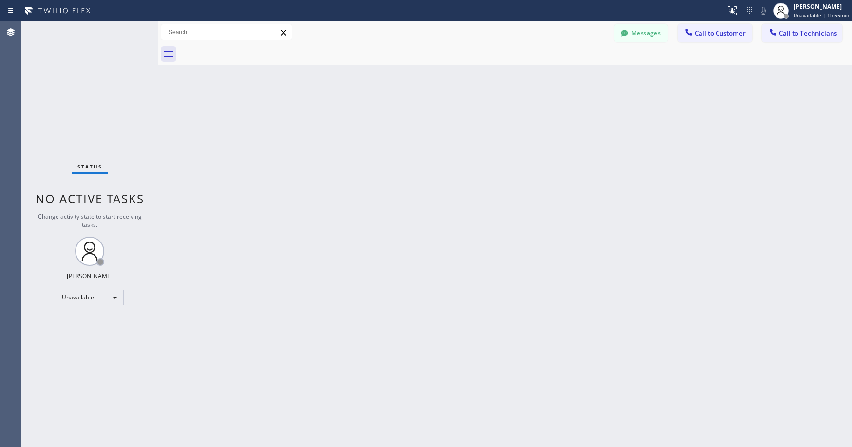
drag, startPoint x: 78, startPoint y: 77, endPoint x: 98, endPoint y: 249, distance: 173.7
click at [80, 89] on div "Status No active tasks Change activity state to start receiving tasks. [PERSON_…" at bounding box center [89, 234] width 136 height 426
click at [91, 300] on div "Unavailable" at bounding box center [90, 298] width 68 height 16
click at [82, 310] on li "Offline" at bounding box center [89, 311] width 66 height 12
click at [88, 134] on div "Status No active tasks Change activity state to start receiving tasks. [PERSON_…" at bounding box center [89, 234] width 136 height 426
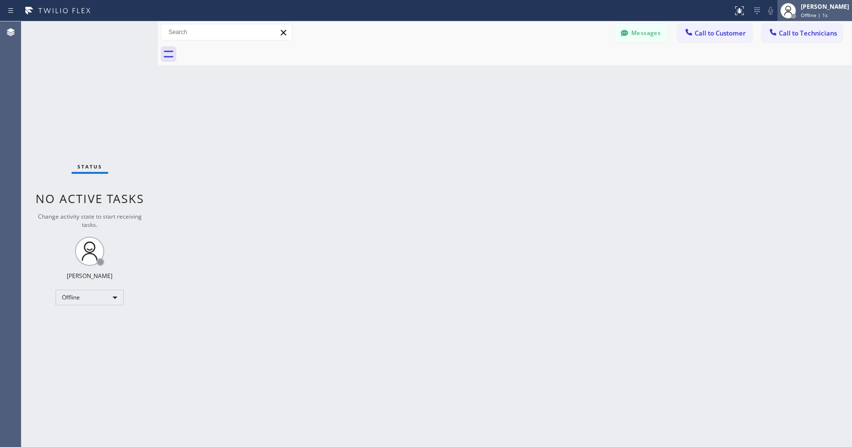
click at [824, 19] on div "[PERSON_NAME] Offline | 1s" at bounding box center [825, 10] width 53 height 17
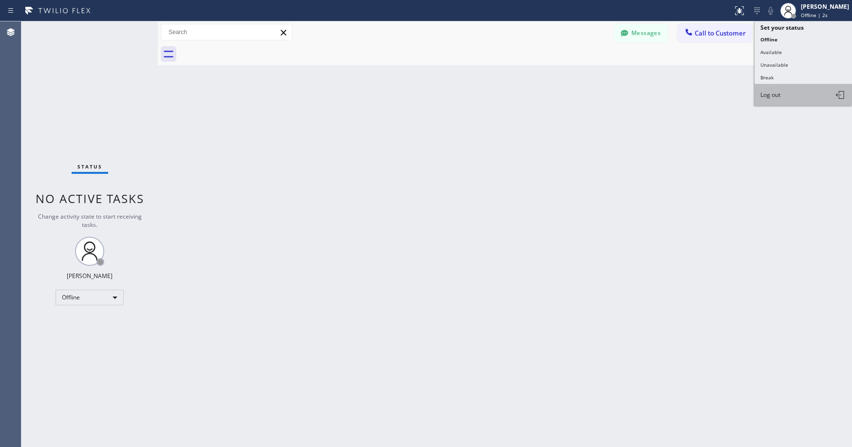
click at [777, 101] on button "Log out" at bounding box center [803, 94] width 97 height 21
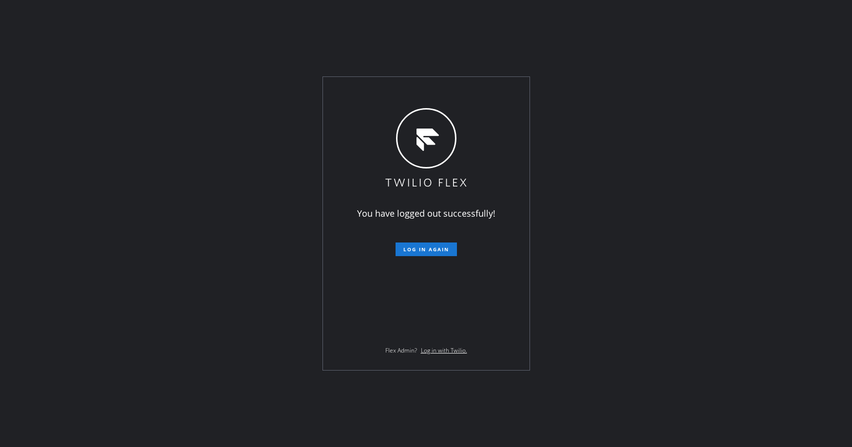
drag, startPoint x: 83, startPoint y: 84, endPoint x: 88, endPoint y: 98, distance: 15.4
click at [84, 86] on div "You have logged out successfully! Log in again Flex Admin? Log in with Twilio." at bounding box center [426, 223] width 852 height 447
